Goal: Task Accomplishment & Management: Use online tool/utility

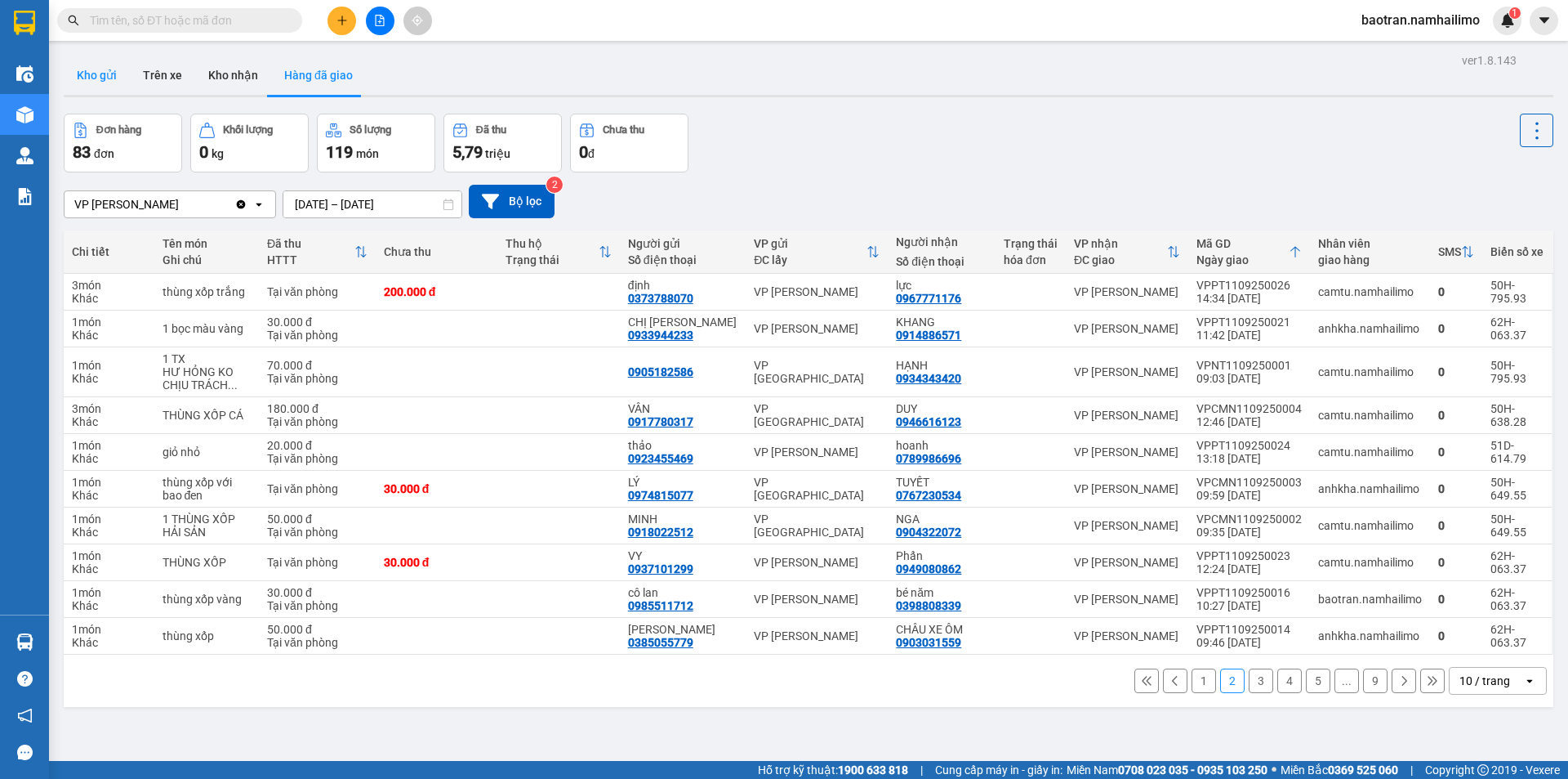
click at [75, 74] on button "Kho gửi" at bounding box center [97, 75] width 66 height 39
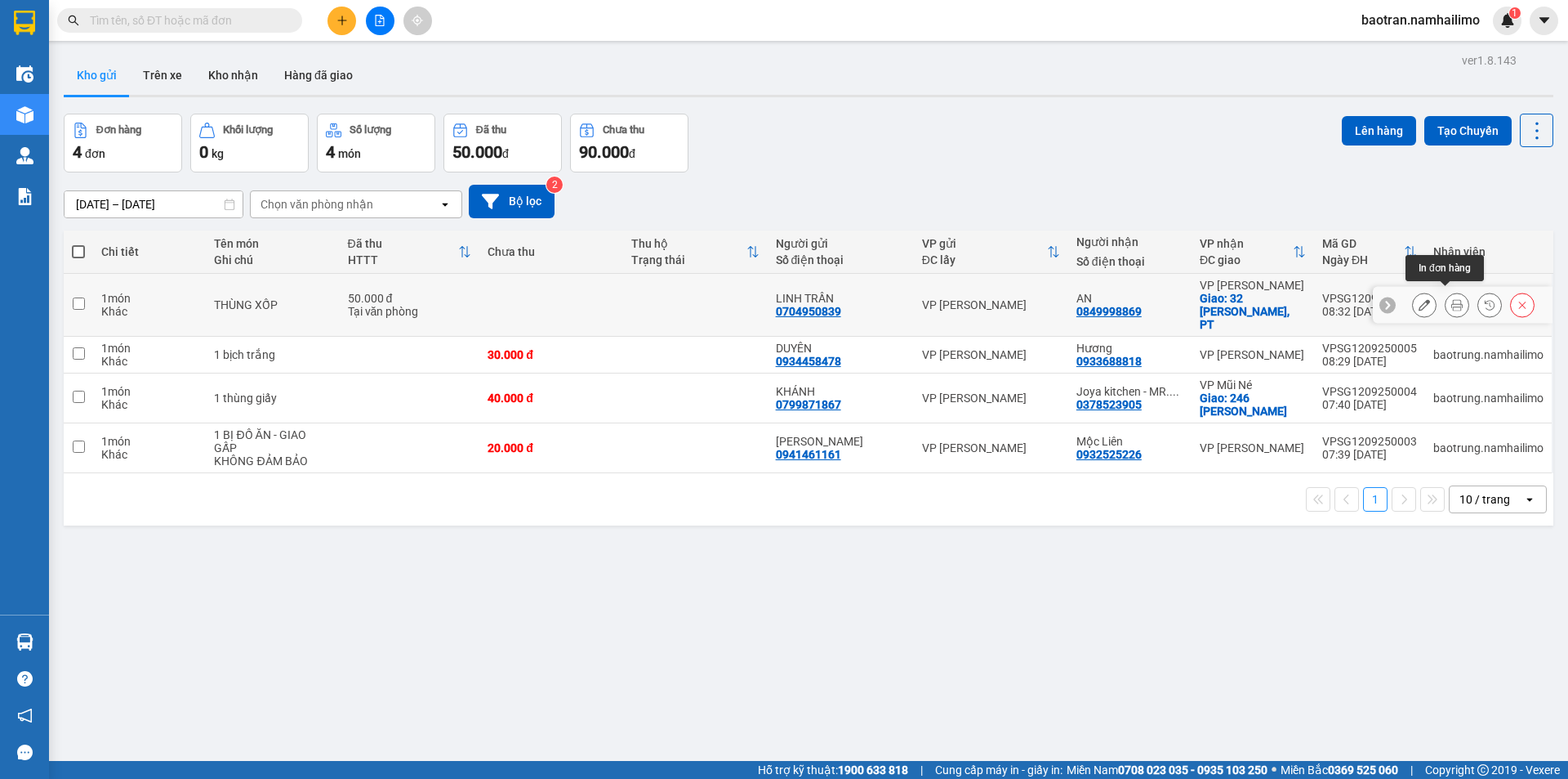
click at [1451, 299] on icon at bounding box center [1457, 304] width 12 height 12
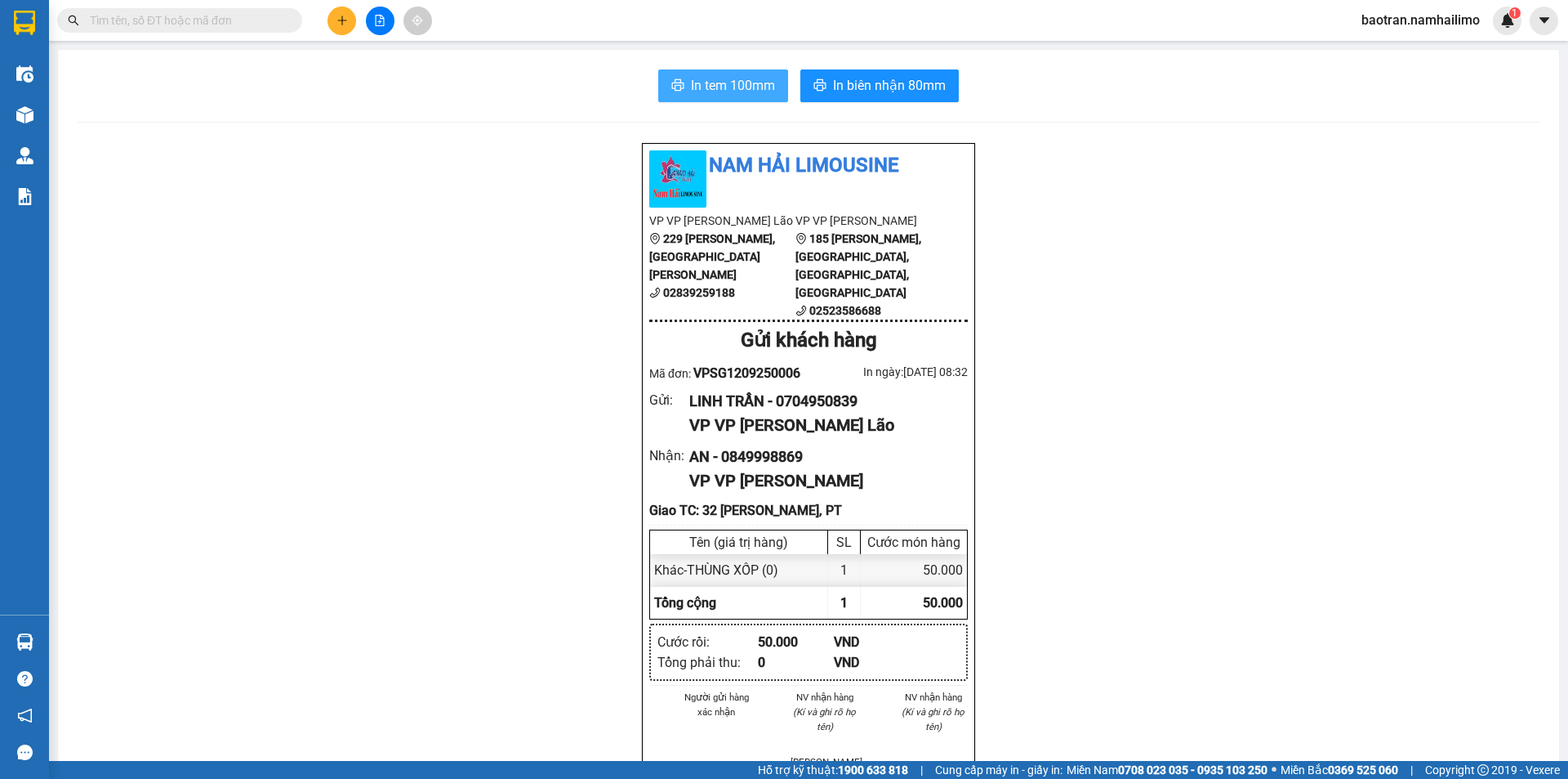
click at [716, 76] on span "In tem 100mm" at bounding box center [733, 85] width 84 height 20
click at [1546, 26] on icon "caret-down" at bounding box center [1544, 20] width 15 height 15
click at [1374, 16] on span "baotran.namhailimo" at bounding box center [1420, 20] width 144 height 20
click at [1369, 58] on li "Đăng xuất" at bounding box center [1419, 50] width 145 height 26
